Goal: Check status

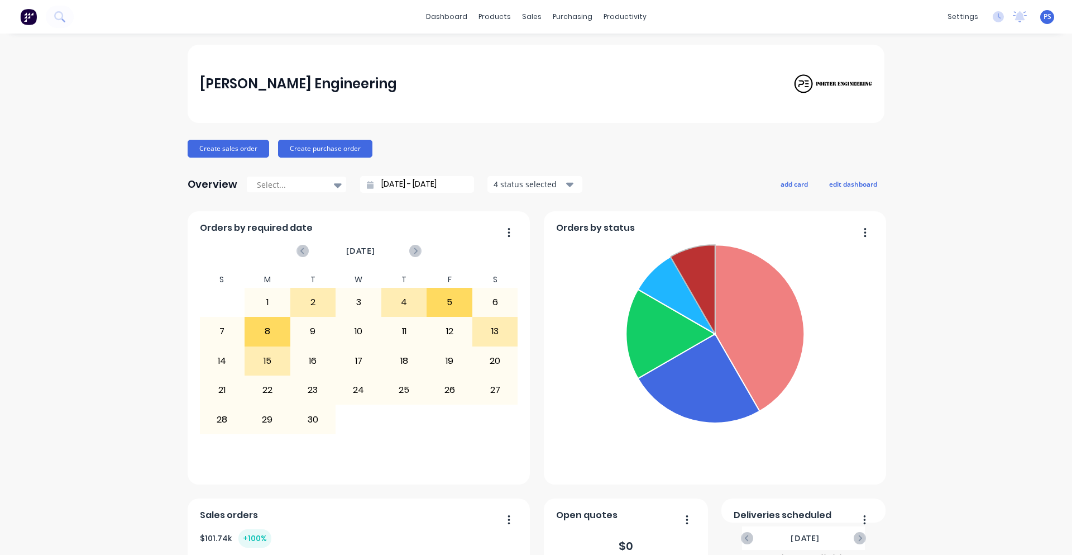
scroll to position [242, 0]
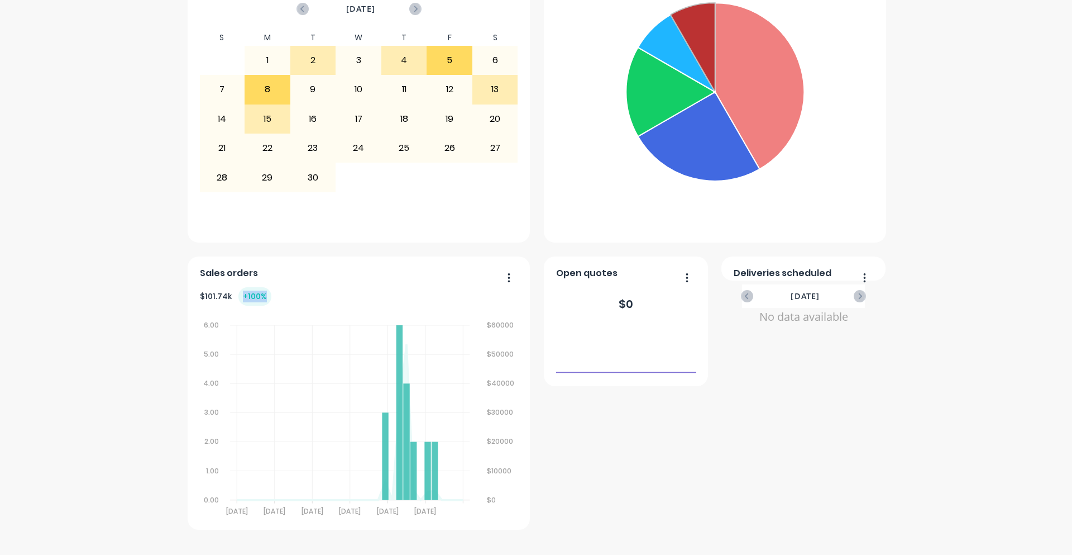
drag, startPoint x: 231, startPoint y: 293, endPoint x: 255, endPoint y: 295, distance: 24.1
click at [255, 295] on div "+ 100 %" at bounding box center [255, 296] width 33 height 18
click at [875, 349] on div "Deliveries scheduled September 2025 No data available Orders by required date S…" at bounding box center [536, 249] width 697 height 560
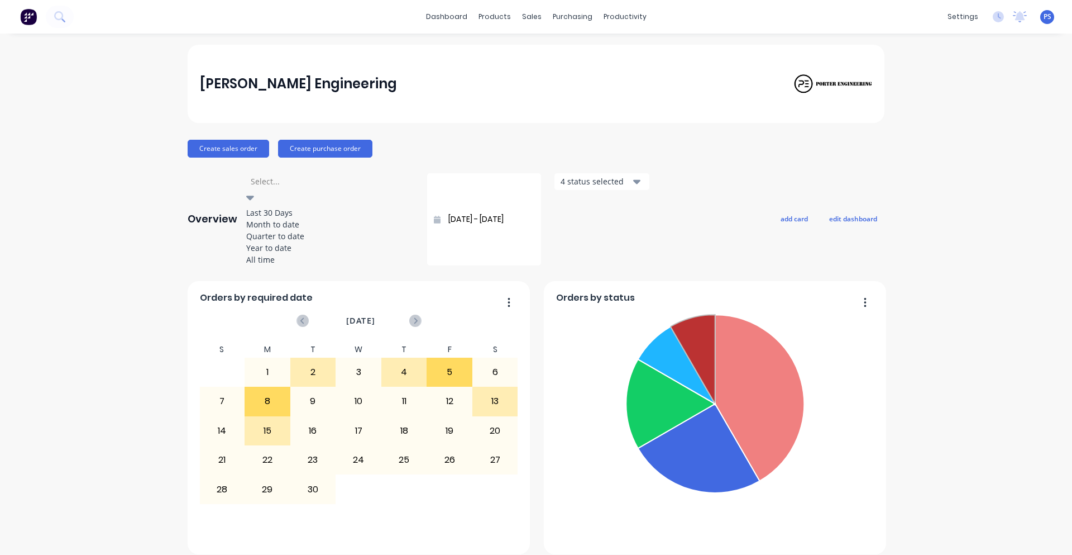
click at [254, 191] on icon at bounding box center [250, 197] width 8 height 12
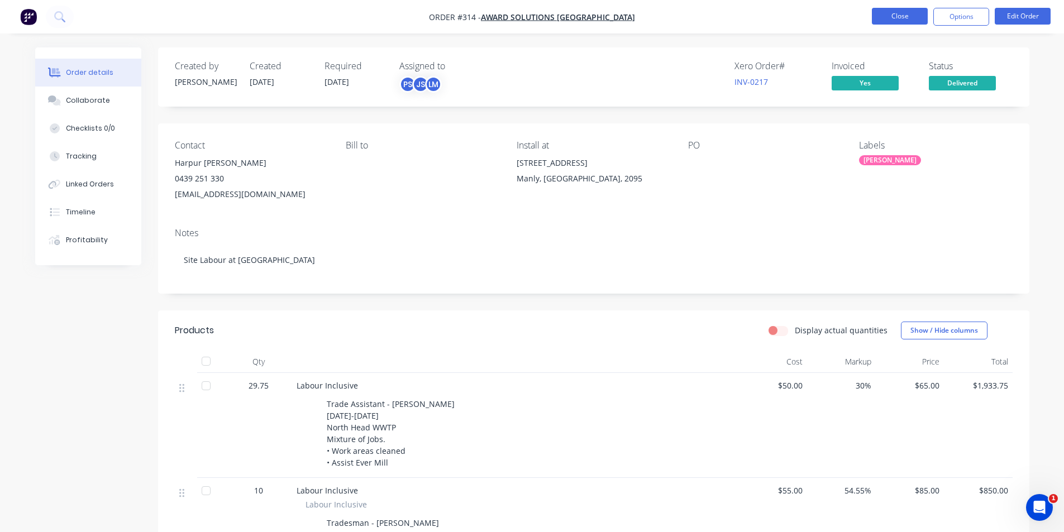
click at [893, 20] on button "Close" at bounding box center [900, 16] width 56 height 17
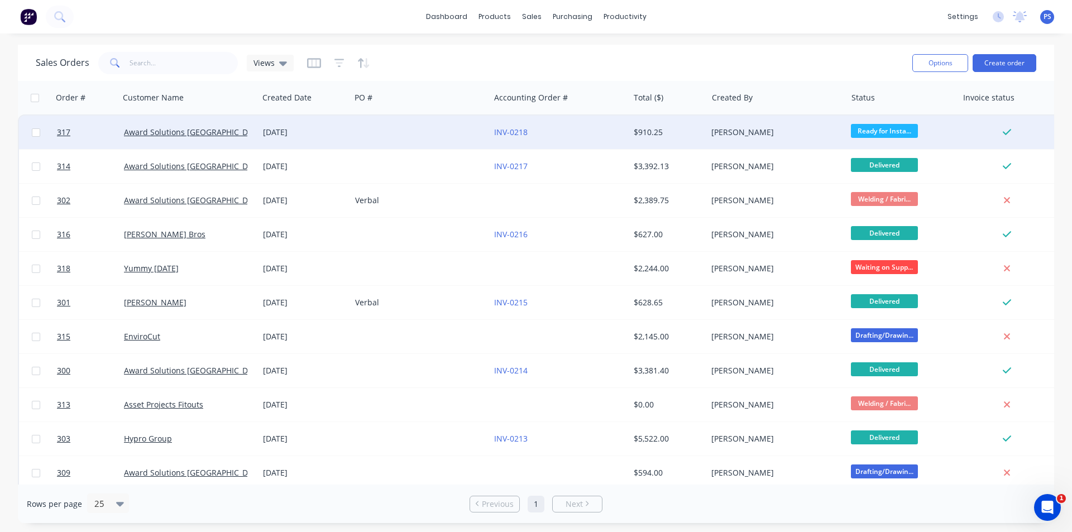
click at [893, 132] on span "Ready for Insta..." at bounding box center [884, 131] width 67 height 14
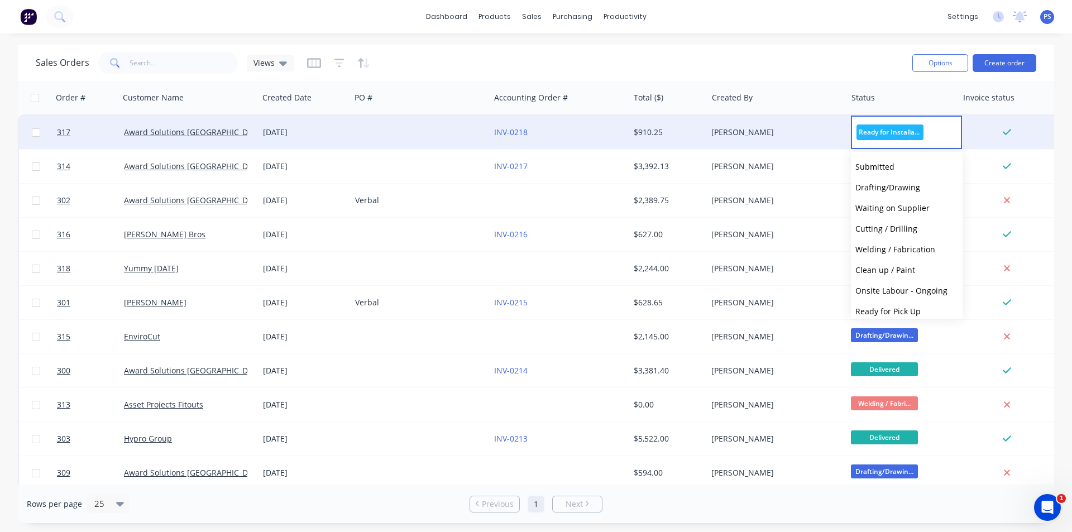
scroll to position [89, 0]
click at [896, 292] on button "Delivered" at bounding box center [907, 284] width 112 height 21
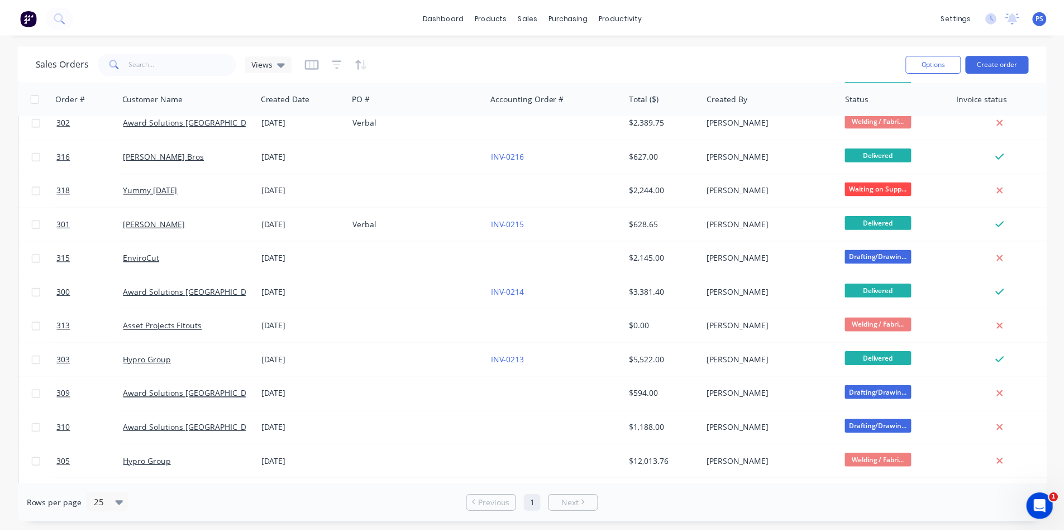
scroll to position [0, 0]
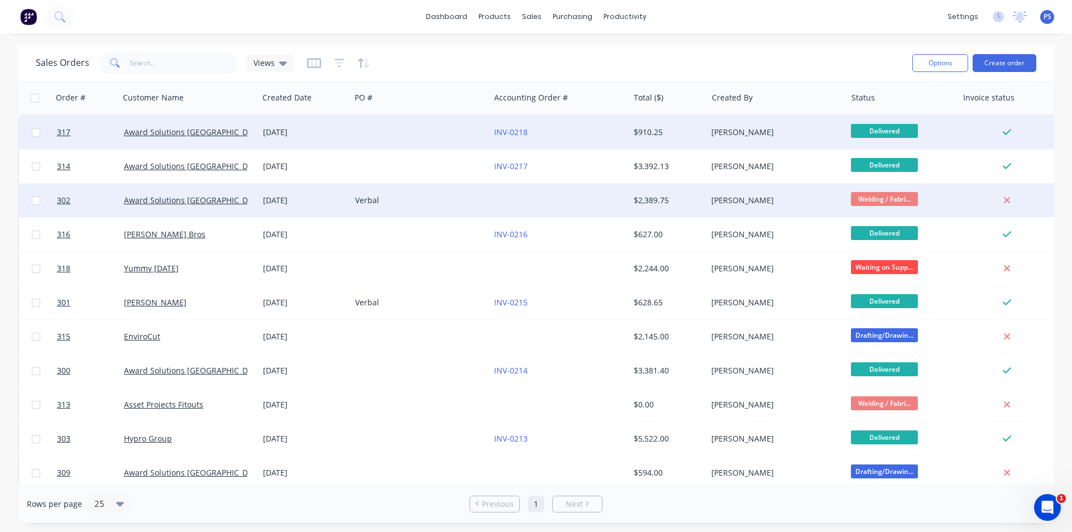
click at [607, 200] on div at bounding box center [559, 201] width 139 height 34
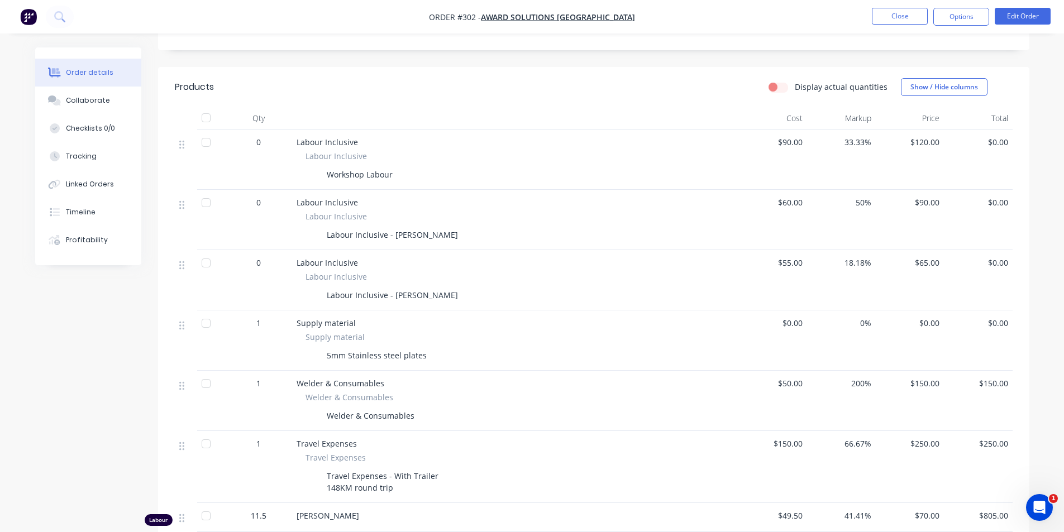
scroll to position [223, 0]
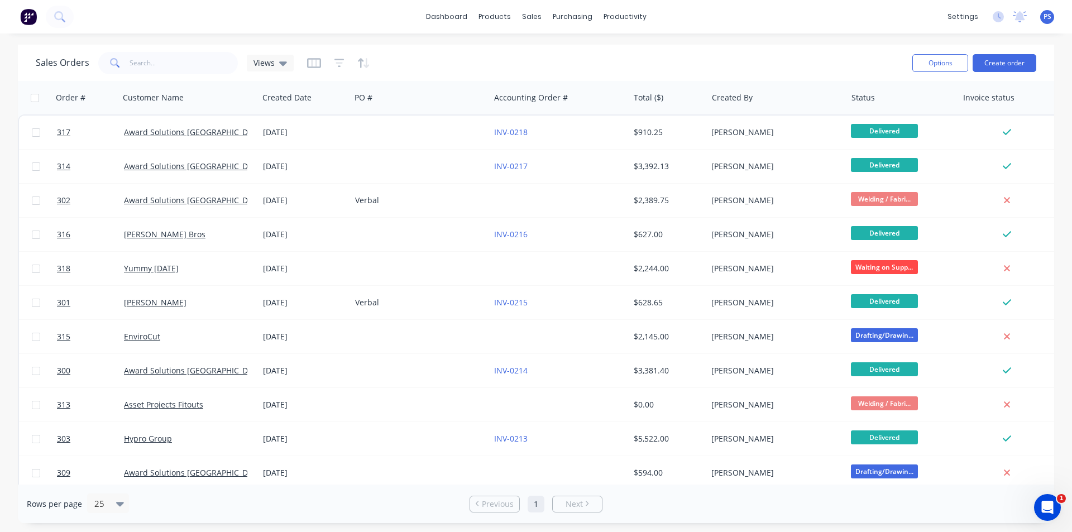
click at [508, 43] on div "dashboard products sales purchasing productivity dashboard products Product Cat…" at bounding box center [536, 266] width 1072 height 532
